Goal: Information Seeking & Learning: Learn about a topic

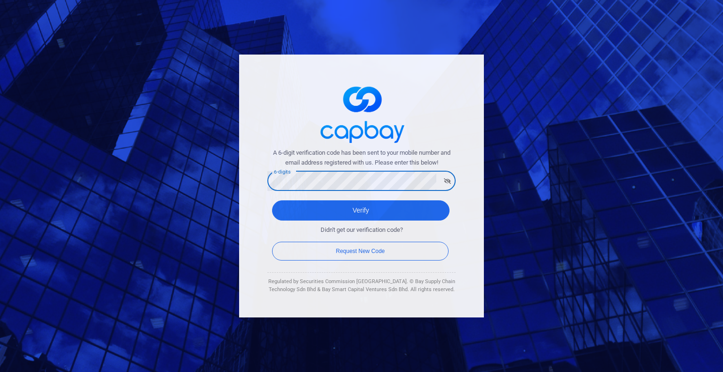
click at [272, 200] on button "Verify" at bounding box center [360, 210] width 177 height 20
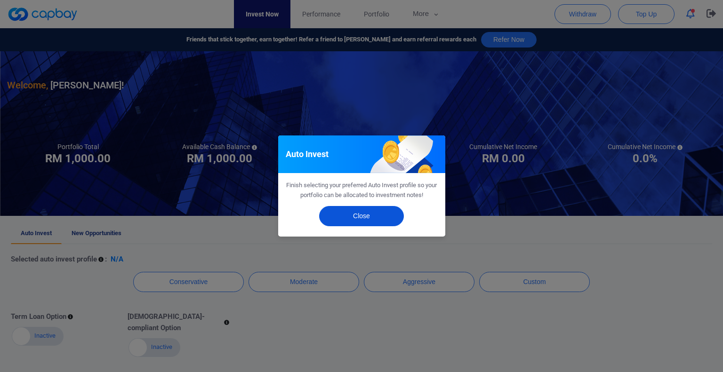
click at [373, 218] on button "Close" at bounding box center [361, 216] width 85 height 20
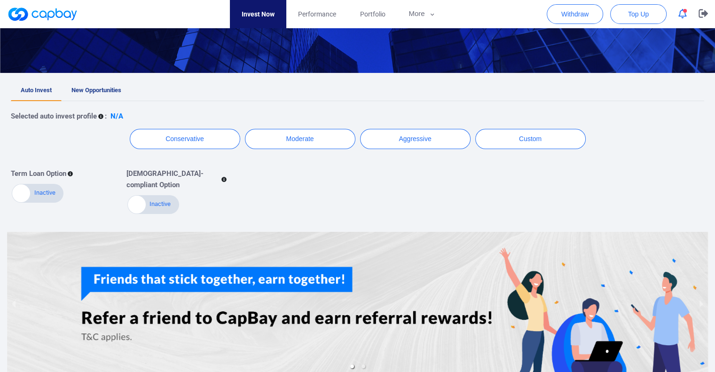
scroll to position [135, 0]
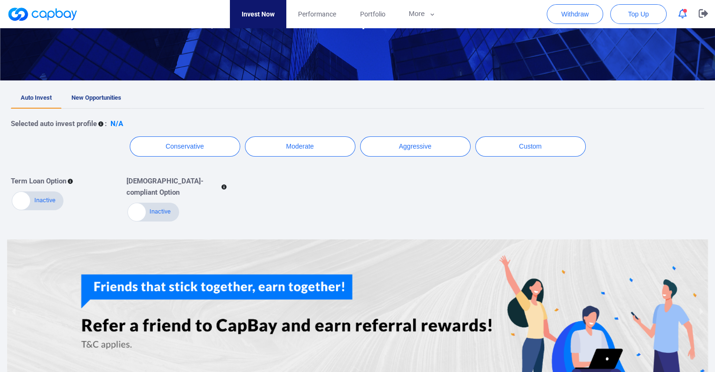
click at [88, 101] on span "New Opportunities" at bounding box center [97, 97] width 50 height 7
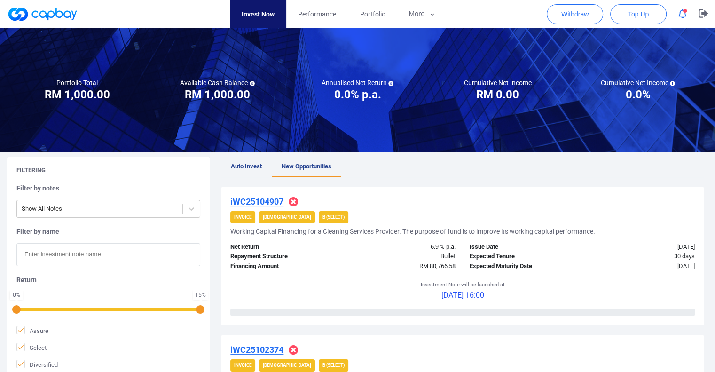
scroll to position [40, 0]
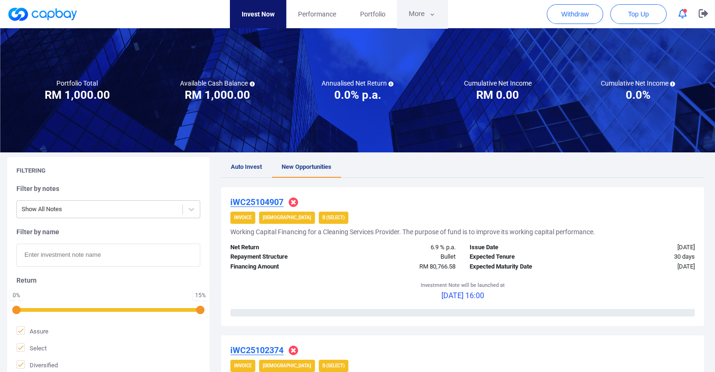
click at [431, 20] on button "More" at bounding box center [422, 14] width 50 height 28
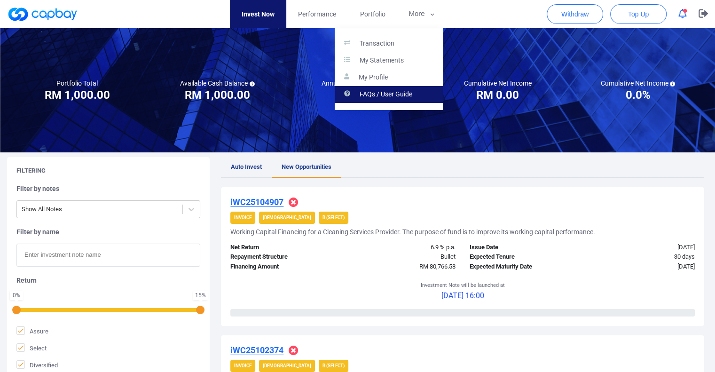
click at [391, 94] on p "FAQs / User Guide" at bounding box center [386, 94] width 53 height 8
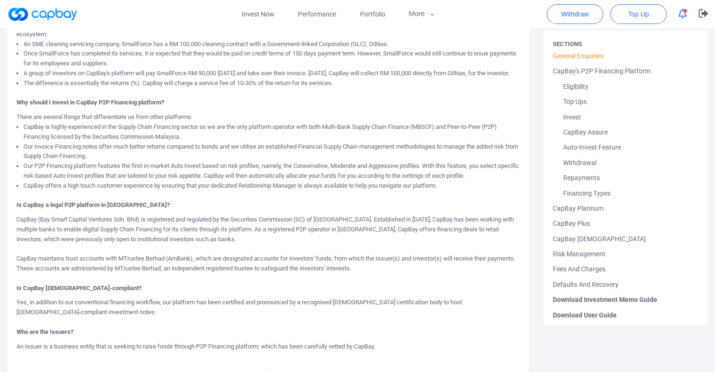
scroll to position [297, 0]
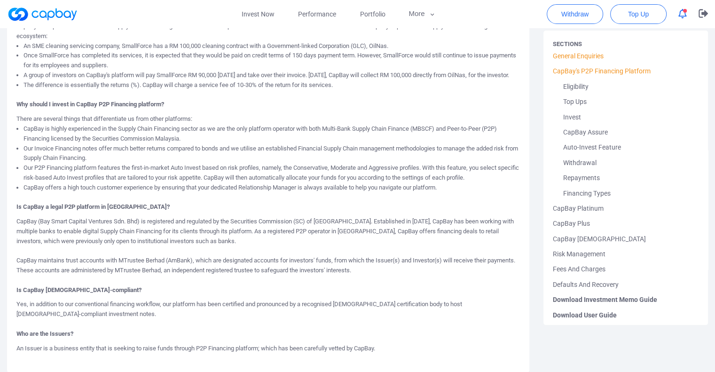
click at [621, 68] on link "CapBay's P2P Financing Platform" at bounding box center [626, 71] width 146 height 15
click at [605, 71] on link "CapBay's P2P Financing Platform" at bounding box center [626, 71] width 146 height 15
click at [578, 94] on link "Eligibility" at bounding box center [626, 86] width 146 height 15
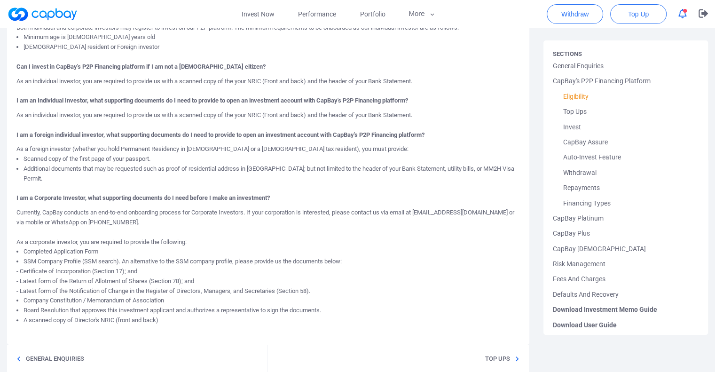
scroll to position [123, 0]
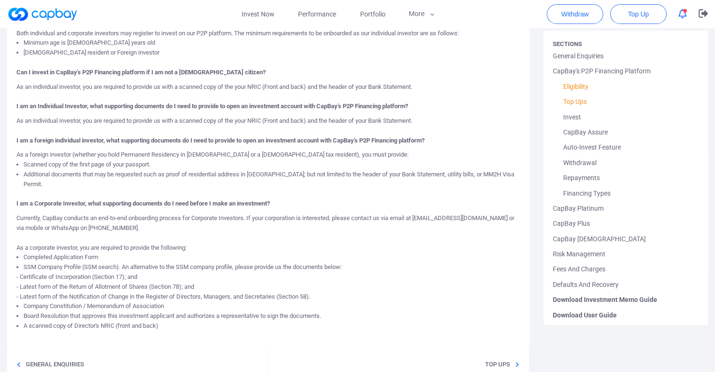
click at [572, 103] on link "Top Ups" at bounding box center [626, 101] width 146 height 15
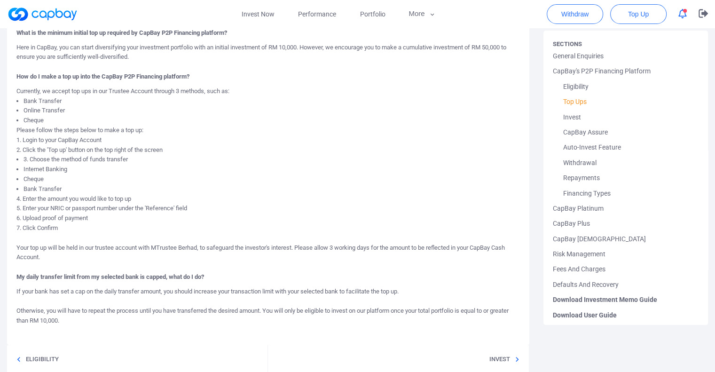
scroll to position [109, 0]
click at [572, 118] on link "Invest" at bounding box center [626, 117] width 146 height 15
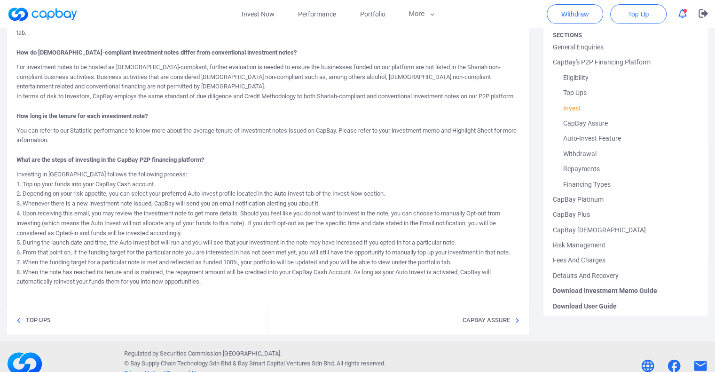
scroll to position [236, 0]
click at [576, 127] on link "CapBay Assure" at bounding box center [626, 122] width 146 height 15
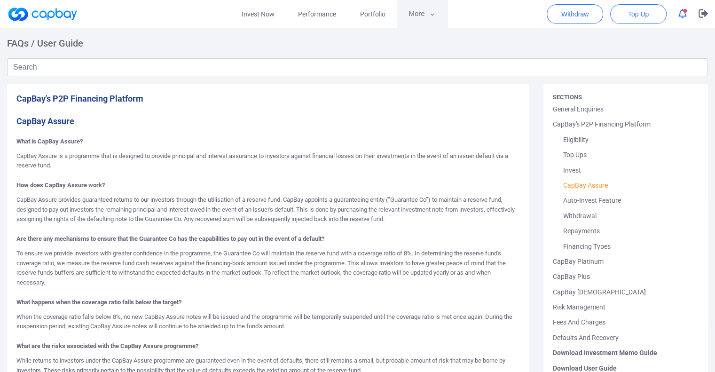
click at [423, 14] on button "More" at bounding box center [422, 14] width 50 height 28
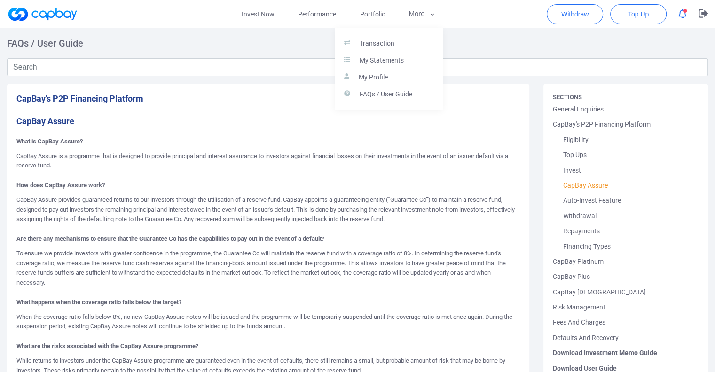
click at [486, 16] on button "button" at bounding box center [357, 186] width 715 height 372
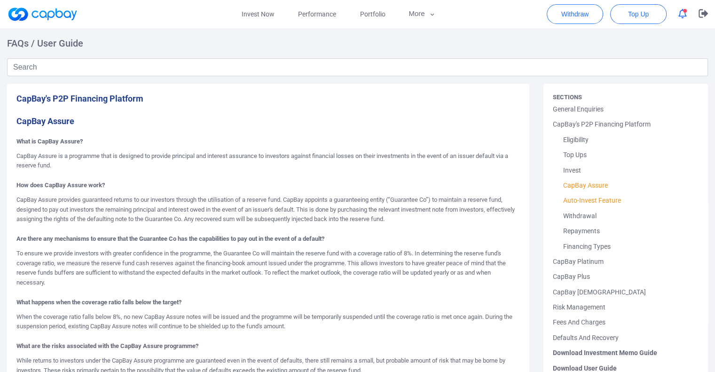
click at [609, 201] on link "Auto-Invest Feature" at bounding box center [626, 200] width 146 height 15
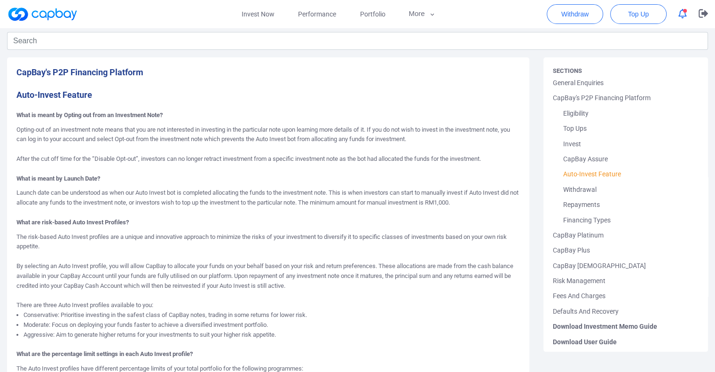
scroll to position [28, 0]
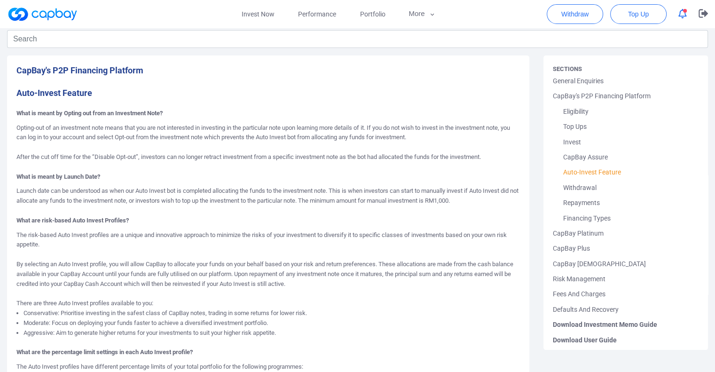
click at [267, 199] on p "Launch date can be understood as when our Auto Invest bot is completed allocati…" at bounding box center [268, 200] width 504 height 29
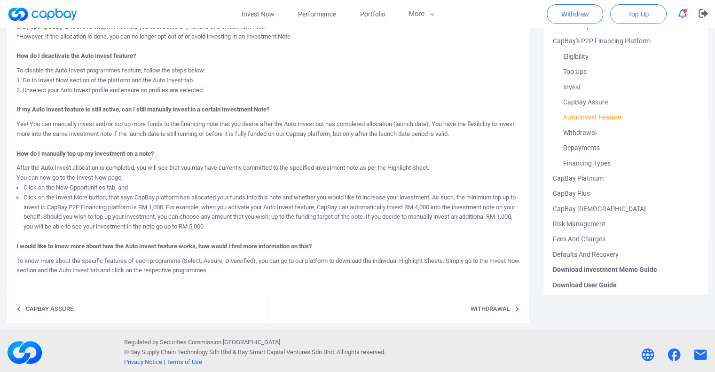
scroll to position [566, 0]
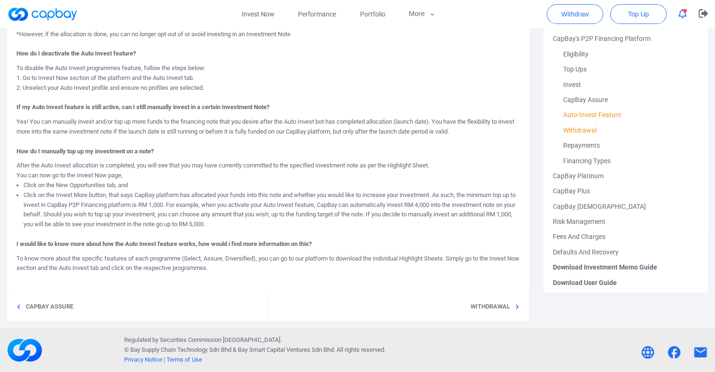
click at [582, 129] on link "Withdrawal" at bounding box center [626, 130] width 146 height 15
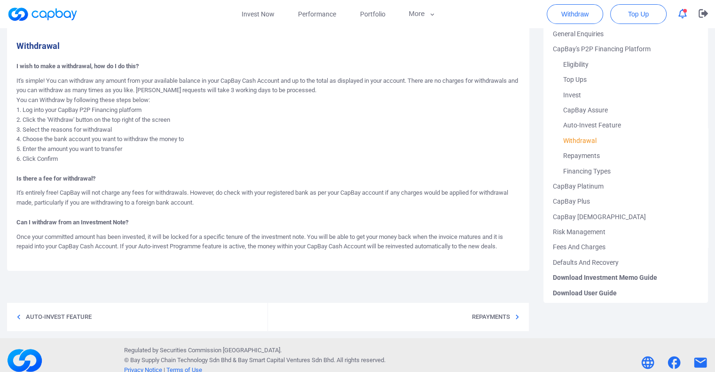
scroll to position [75, 0]
click at [597, 158] on link "Repayments" at bounding box center [626, 155] width 146 height 15
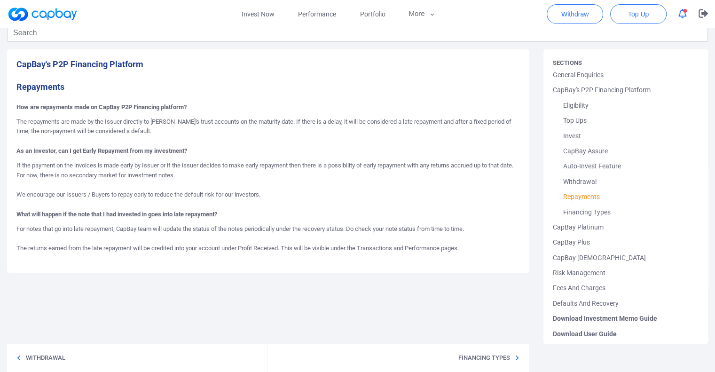
scroll to position [36, 0]
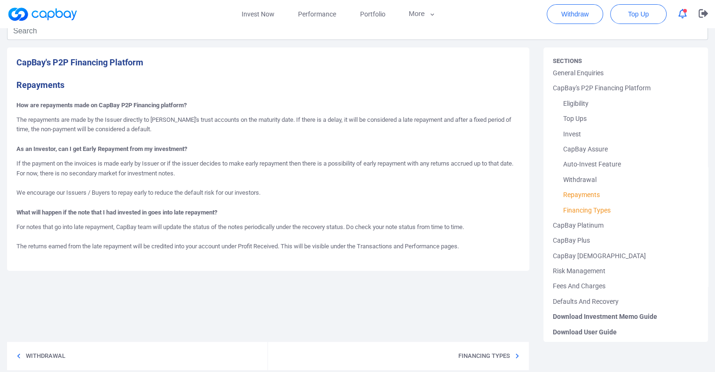
click at [595, 208] on link "Financing Types" at bounding box center [626, 210] width 146 height 15
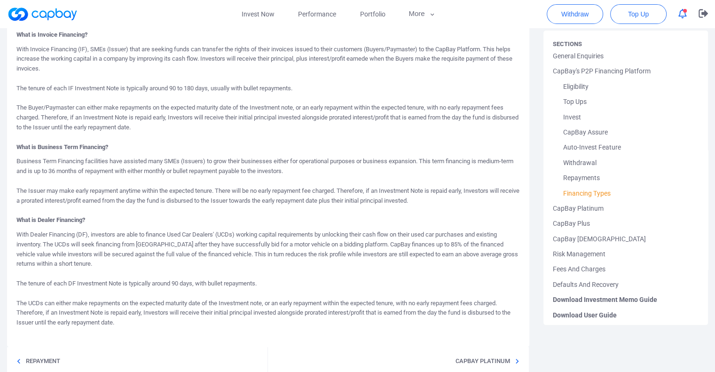
scroll to position [107, 0]
click at [595, 210] on link "CapBay Platinum" at bounding box center [626, 208] width 146 height 15
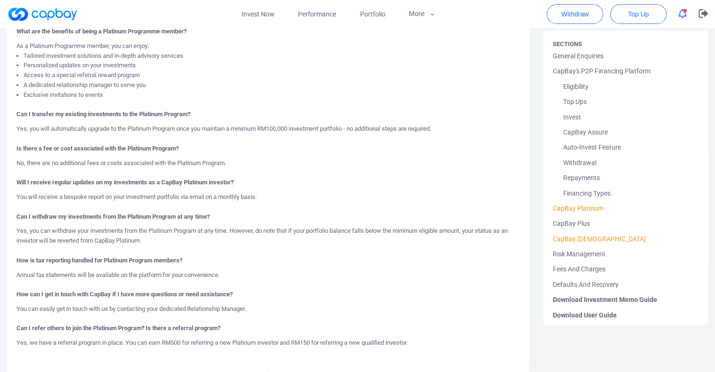
scroll to position [226, 0]
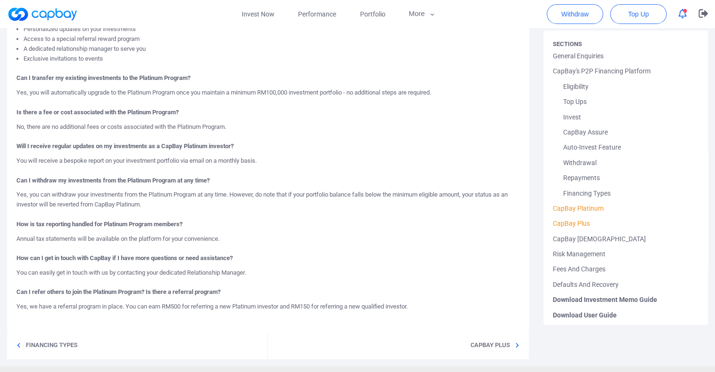
click at [590, 223] on link "CapBay Plus" at bounding box center [626, 223] width 146 height 15
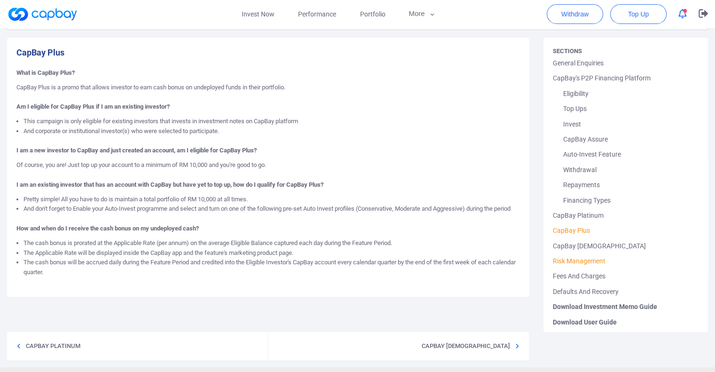
scroll to position [47, 0]
click at [593, 261] on link "Risk Management" at bounding box center [626, 260] width 146 height 15
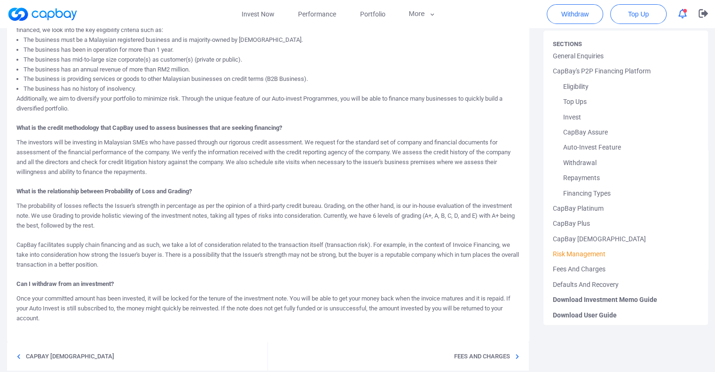
scroll to position [128, 0]
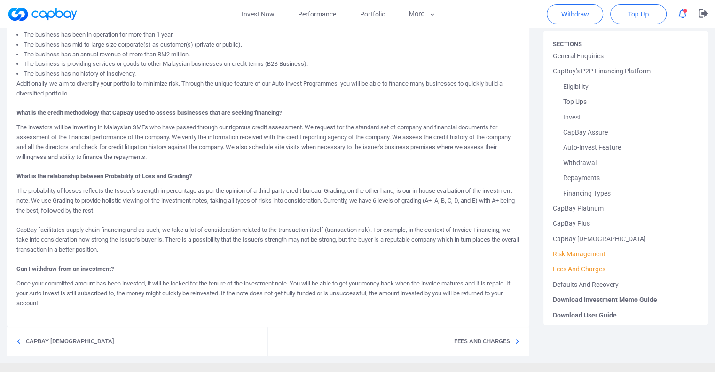
click at [578, 272] on link "Fees And Charges" at bounding box center [626, 269] width 146 height 15
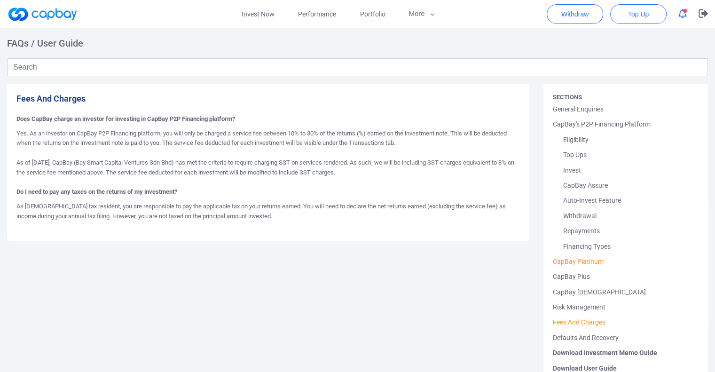
scroll to position [57, 0]
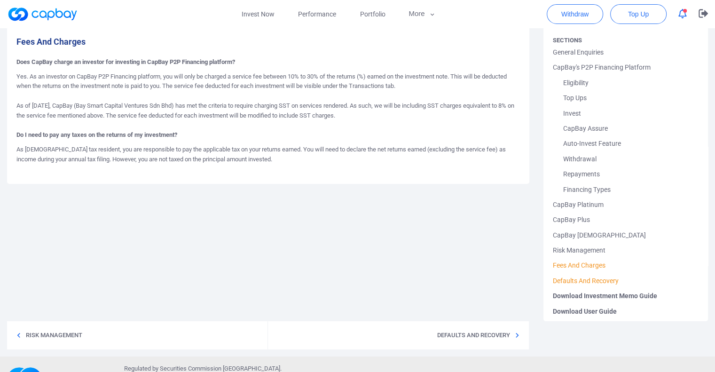
click at [593, 283] on link "Defaults And Recovery" at bounding box center [626, 280] width 146 height 15
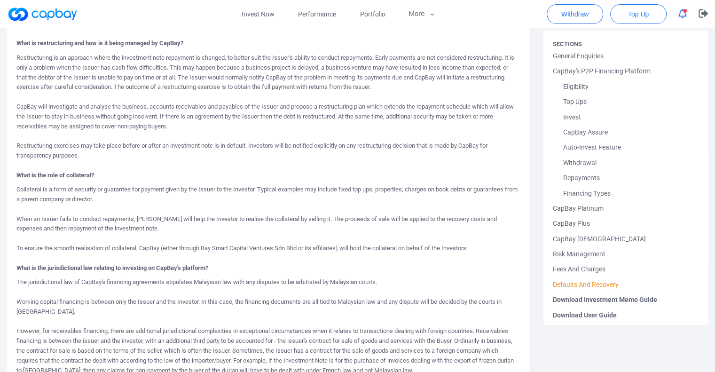
scroll to position [312, 0]
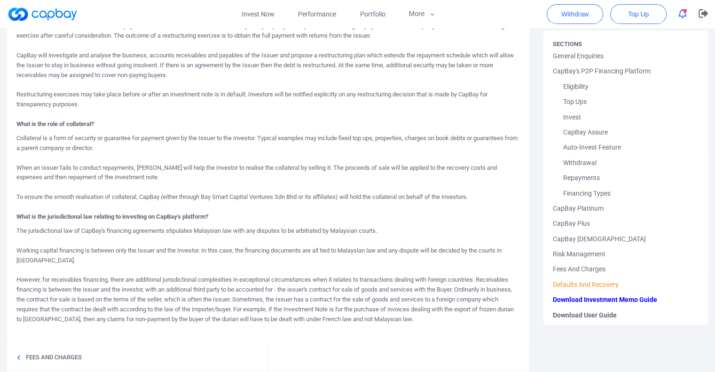
click at [619, 300] on span "Download Investment Memo Guide" at bounding box center [626, 299] width 146 height 15
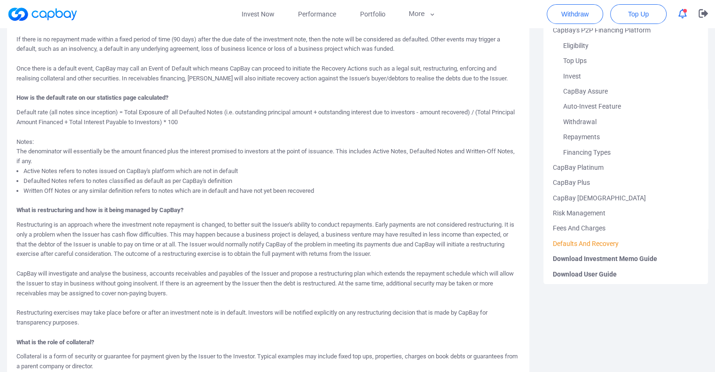
scroll to position [0, 0]
